Goal: Navigation & Orientation: Find specific page/section

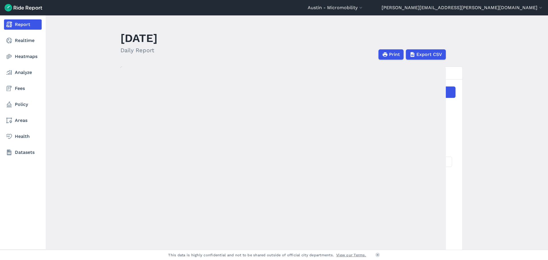
click at [22, 24] on link "Report" at bounding box center [23, 24] width 38 height 10
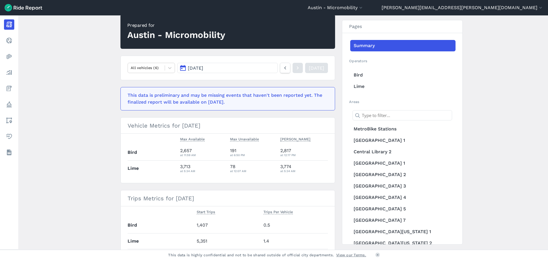
scroll to position [143, 0]
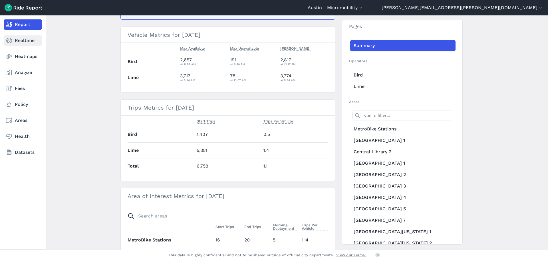
click at [21, 40] on link "Realtime" at bounding box center [23, 40] width 38 height 10
